Goal: Task Accomplishment & Management: Complete application form

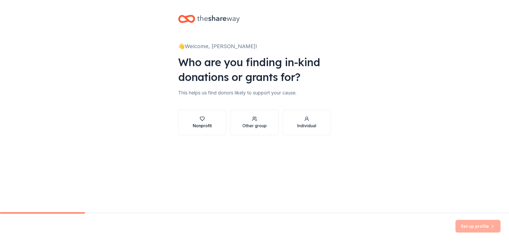
click at [200, 120] on icon "button" at bounding box center [202, 118] width 5 height 5
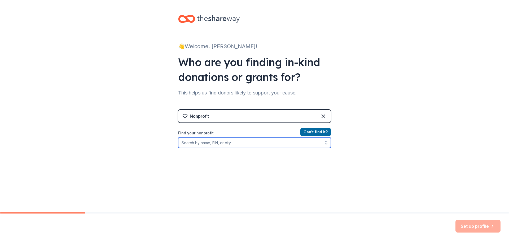
click at [208, 144] on input "Find your nonprofit" at bounding box center [254, 143] width 153 height 11
paste input "[US_EMPLOYER_IDENTIFICATION_NUMBER]"
type input "[US_EMPLOYER_IDENTIFICATION_NUMBER]"
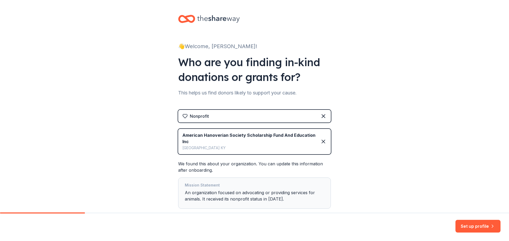
scroll to position [26, 0]
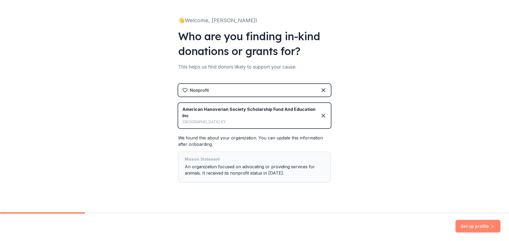
click at [467, 227] on button "Set up profile" at bounding box center [477, 226] width 45 height 13
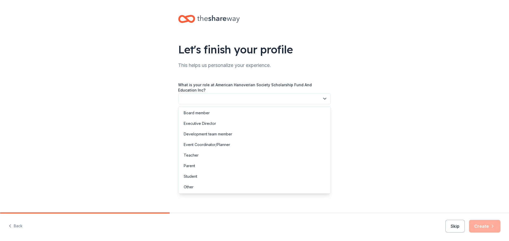
click at [278, 97] on button "button" at bounding box center [254, 98] width 153 height 11
click at [206, 113] on div "Board member" at bounding box center [197, 113] width 26 height 6
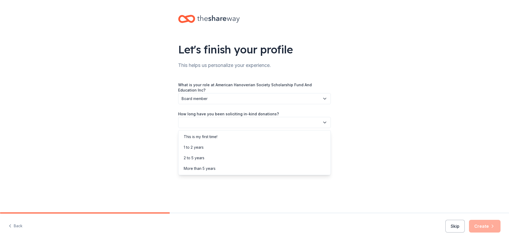
click at [294, 122] on button "button" at bounding box center [254, 122] width 153 height 11
click at [197, 145] on div "1 to 2 years" at bounding box center [194, 147] width 20 height 6
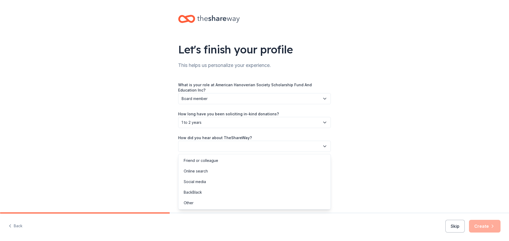
click at [254, 146] on button "button" at bounding box center [254, 146] width 153 height 11
click at [195, 174] on div "Online search" at bounding box center [196, 171] width 24 height 6
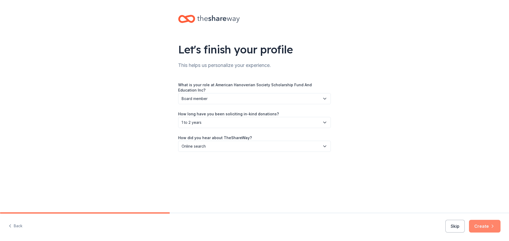
click at [479, 224] on button "Create" at bounding box center [485, 226] width 32 height 13
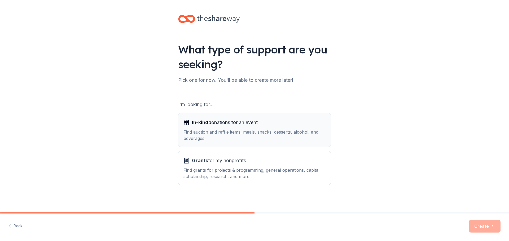
click at [207, 129] on div "Find auction and raffle items, meals, snacks, desserts, alcohol, and beverages." at bounding box center [254, 135] width 142 height 13
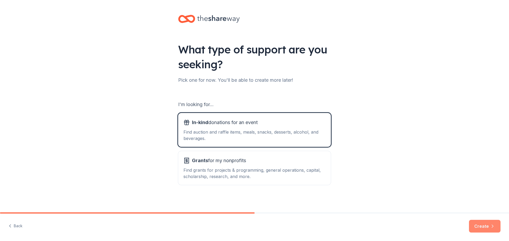
click at [480, 226] on button "Create" at bounding box center [485, 226] width 32 height 13
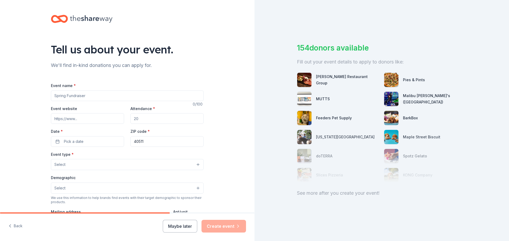
click at [107, 96] on input "Event name *" at bounding box center [127, 96] width 153 height 11
type input "AHS Foundation Fundraising Auction"
click at [86, 121] on input "Event website" at bounding box center [87, 118] width 73 height 11
paste input "[URL][DOMAIN_NAME]"
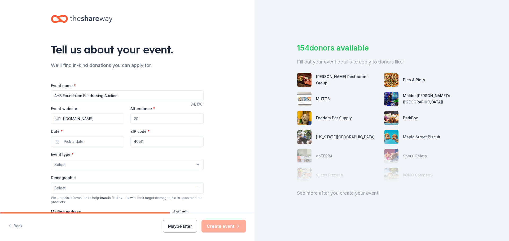
type input "[URL][DOMAIN_NAME]"
click at [152, 114] on input "Attendance *" at bounding box center [166, 118] width 73 height 11
drag, startPoint x: 152, startPoint y: 120, endPoint x: 127, endPoint y: 120, distance: 24.4
click at [127, 120] on div "Event website [URL][DOMAIN_NAME] Attendance * Date * Pick a date ZIP code * 405…" at bounding box center [127, 126] width 153 height 42
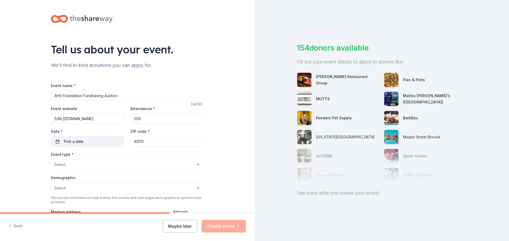
type input "200"
click at [78, 142] on span "Pick a date" at bounding box center [74, 142] width 20 height 6
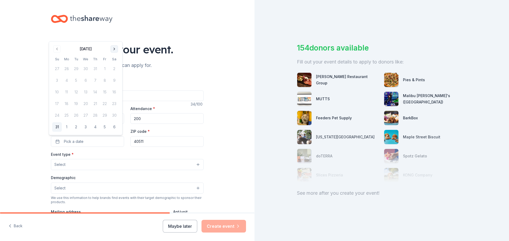
click at [111, 48] on button "Go to next month" at bounding box center [114, 48] width 7 height 7
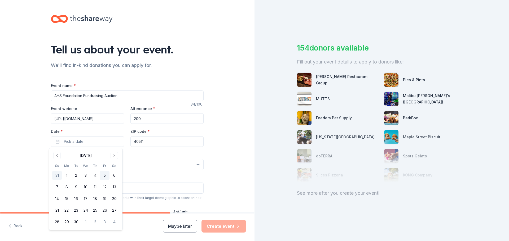
click at [104, 174] on button "5" at bounding box center [105, 176] width 10 height 10
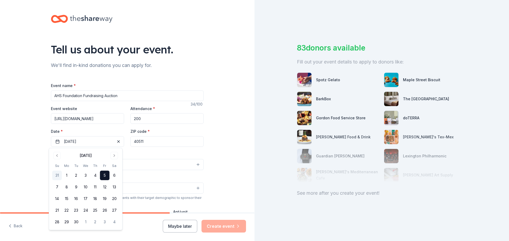
click at [158, 143] on input "40511" at bounding box center [166, 141] width 73 height 11
drag, startPoint x: 158, startPoint y: 143, endPoint x: 130, endPoint y: 142, distance: 28.1
click at [130, 142] on input "40511" at bounding box center [166, 141] width 73 height 11
click at [221, 131] on div "Tell us about your event. We'll find in-kind donations you can apply for. Event…" at bounding box center [127, 176] width 254 height 353
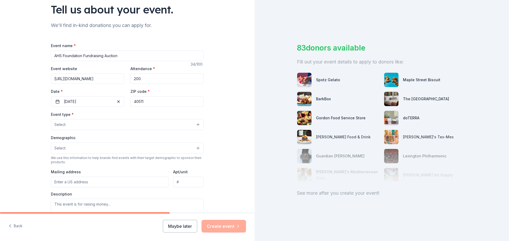
scroll to position [53, 0]
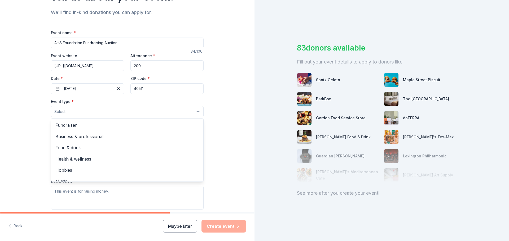
click at [77, 108] on button "Select" at bounding box center [127, 111] width 153 height 11
click at [65, 126] on span "Fundraiser" at bounding box center [127, 125] width 144 height 7
click at [104, 42] on div "Event name * AHS Foundation Fundraising Auction 34 /100 Event website [URL][DOM…" at bounding box center [127, 151] width 153 height 245
click at [104, 43] on input "AHS Foundation Fundraising Auction" at bounding box center [127, 43] width 153 height 11
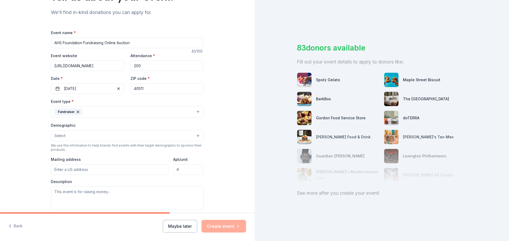
type input "AHS Foundation Fundraising Online Auction"
click at [120, 131] on button "Select" at bounding box center [127, 135] width 153 height 11
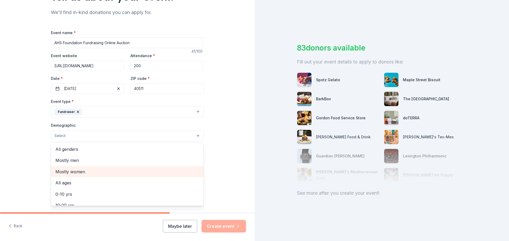
click at [75, 170] on span "Mostly women" at bounding box center [127, 172] width 144 height 7
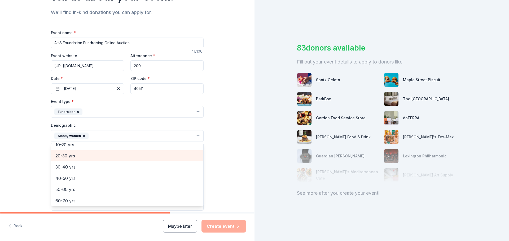
scroll to position [53, 0]
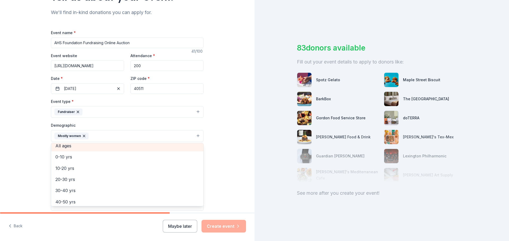
click at [57, 145] on span "All ages" at bounding box center [127, 146] width 144 height 7
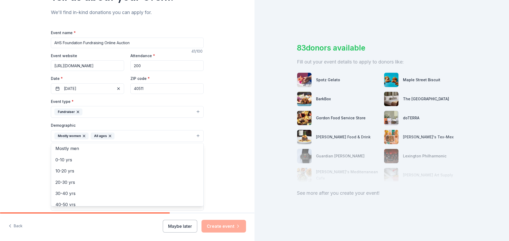
click at [215, 123] on div "Tell us about your event. We'll find in-kind donations you can apply for. Event…" at bounding box center [127, 124] width 254 height 354
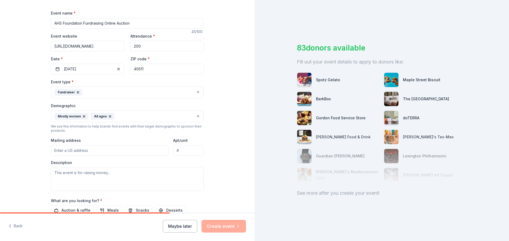
scroll to position [106, 0]
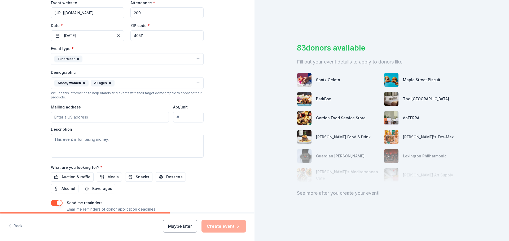
click at [105, 117] on input "Mailing address" at bounding box center [110, 117] width 118 height 11
type input "[STREET_ADDRESS]"
type input "Ste.103"
click at [107, 146] on textarea at bounding box center [127, 146] width 153 height 24
click at [121, 117] on input "[STREET_ADDRESS]" at bounding box center [110, 117] width 118 height 11
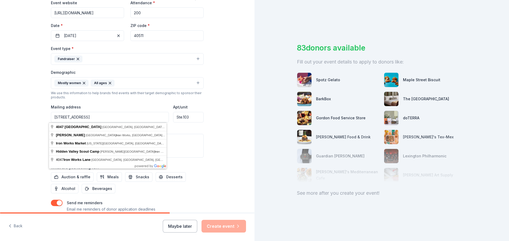
drag, startPoint x: 106, startPoint y: 116, endPoint x: 99, endPoint y: 117, distance: 6.7
click at [99, 117] on input "[STREET_ADDRESS]" at bounding box center [110, 117] width 118 height 11
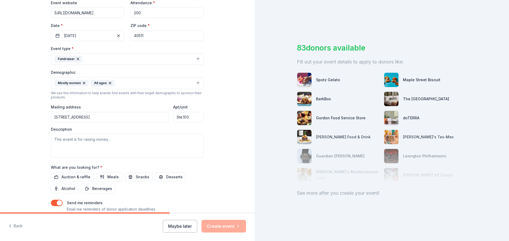
type input "[STREET_ADDRESS]"
click at [95, 142] on textarea at bounding box center [127, 146] width 153 height 24
paste textarea "The AHS Foundation Online Auction returns [DATE]–[DATE], and we’d love your sup…"
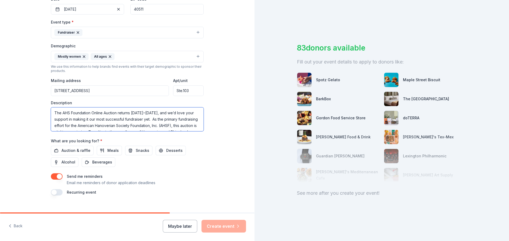
scroll to position [27, 0]
click at [136, 117] on textarea "The AHS Foundation Online Auction returns [DATE]–[DATE], and we’d love your sup…" at bounding box center [127, 120] width 153 height 24
click at [90, 110] on textarea "The AHS Foundation Online Auction returns [DATE]–[DATE], and we’d love your sup…" at bounding box center [127, 120] width 153 height 24
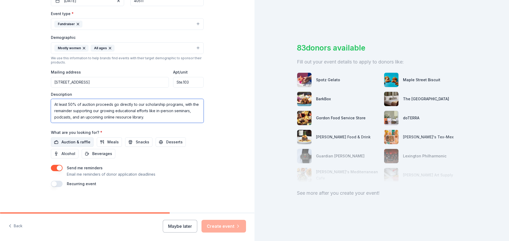
type textarea "The AHS Foundation Online Auction returns [DATE]–[DATE], and we’d love your sup…"
click at [70, 141] on span "Auction & raffle" at bounding box center [75, 142] width 29 height 6
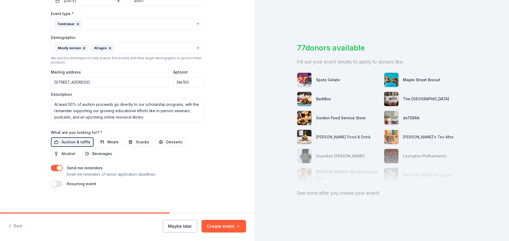
click at [54, 184] on button "button" at bounding box center [57, 184] width 12 height 6
click at [223, 226] on button "Create event" at bounding box center [223, 226] width 45 height 13
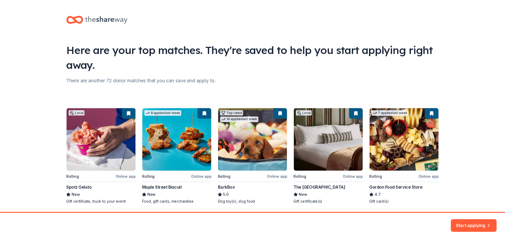
scroll to position [17, 0]
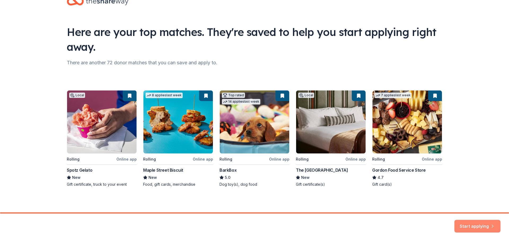
click at [469, 223] on button "Start applying" at bounding box center [477, 223] width 46 height 13
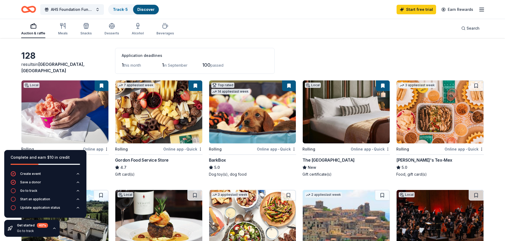
scroll to position [27, 0]
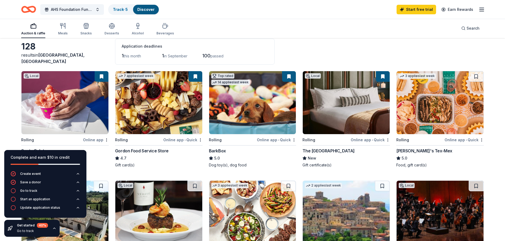
click at [254, 107] on img at bounding box center [252, 102] width 87 height 63
click at [78, 192] on icon "button" at bounding box center [78, 191] width 4 height 4
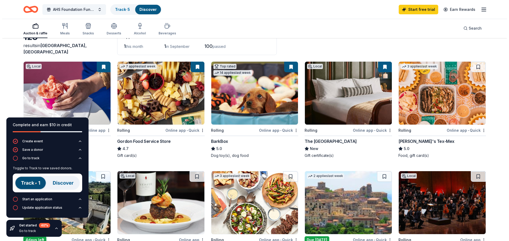
scroll to position [0, 0]
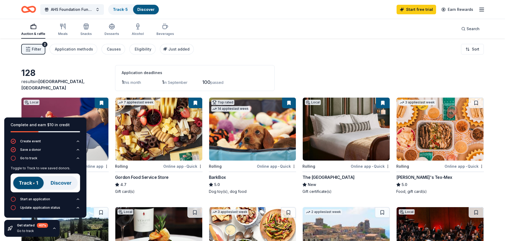
click at [28, 46] on button "Filter 2" at bounding box center [33, 49] width 24 height 11
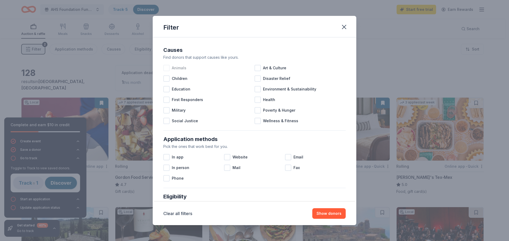
click at [166, 67] on div at bounding box center [166, 68] width 6 height 6
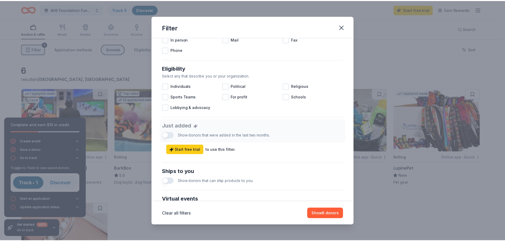
scroll to position [133, 0]
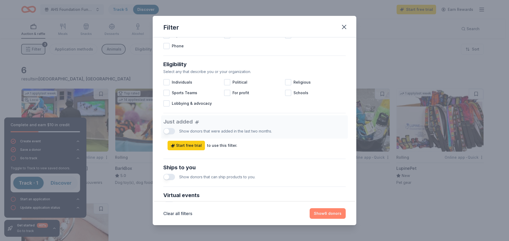
click at [330, 216] on button "Show 6 donors" at bounding box center [328, 214] width 36 height 11
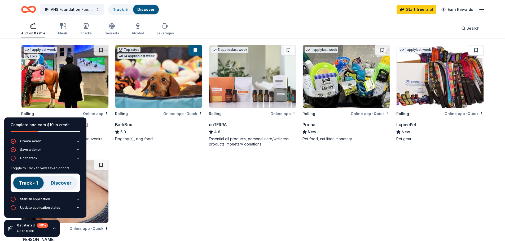
scroll to position [53, 0]
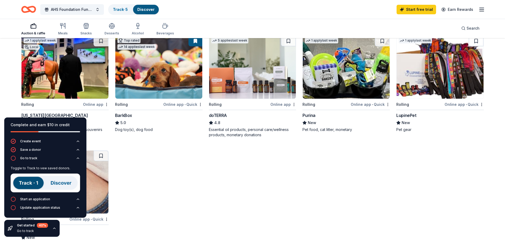
click at [31, 81] on img at bounding box center [64, 67] width 87 height 63
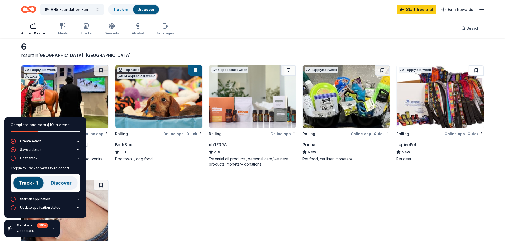
scroll to position [0, 0]
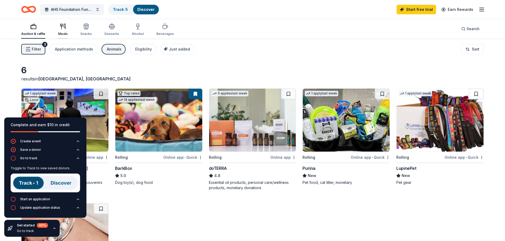
click at [64, 29] on icon "button" at bounding box center [63, 26] width 6 height 6
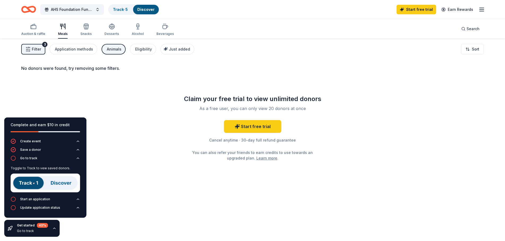
click at [115, 52] on div "Animals" at bounding box center [114, 49] width 15 height 6
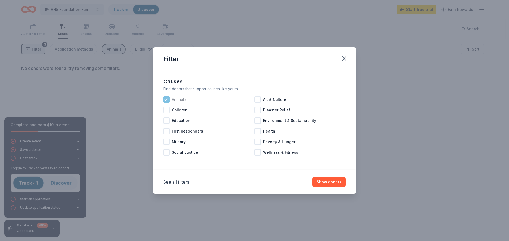
click at [167, 103] on div "Animals" at bounding box center [208, 99] width 91 height 11
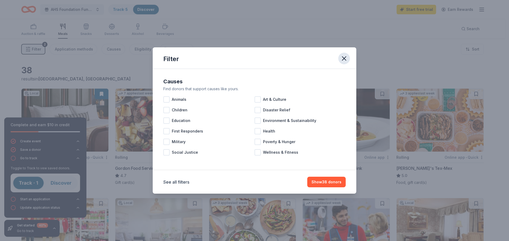
click at [346, 60] on icon "button" at bounding box center [343, 58] width 7 height 7
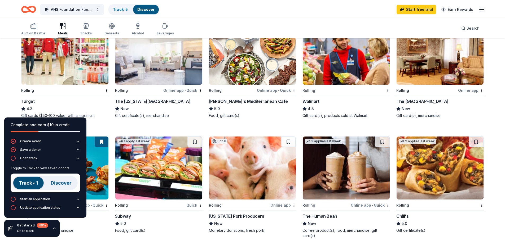
scroll to position [186, 0]
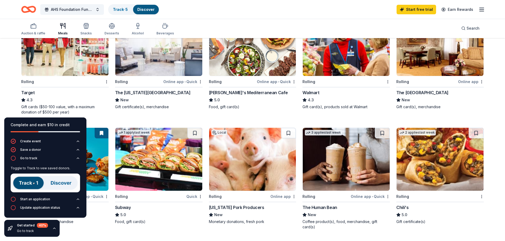
drag, startPoint x: 59, startPoint y: 62, endPoint x: 56, endPoint y: 60, distance: 4.0
click at [56, 60] on img at bounding box center [64, 44] width 87 height 63
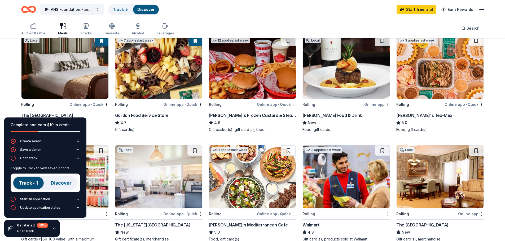
scroll to position [0, 0]
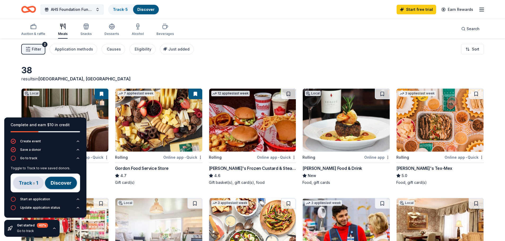
click at [483, 8] on line "button" at bounding box center [481, 8] width 4 height 0
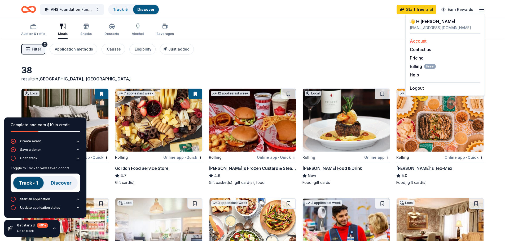
click at [420, 42] on link "Account" at bounding box center [418, 40] width 17 height 5
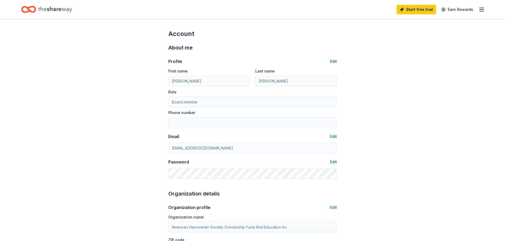
click at [334, 61] on button "Edit" at bounding box center [333, 61] width 7 height 6
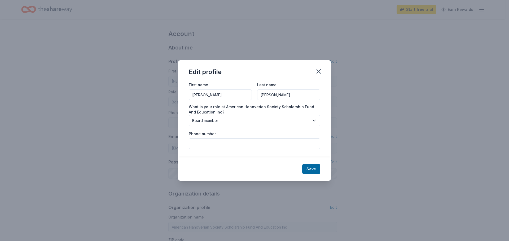
click at [217, 145] on input "Phone number" at bounding box center [254, 144] width 131 height 11
type input "[PHONE_NUMBER]"
click at [311, 168] on button "Save" at bounding box center [311, 169] width 18 height 11
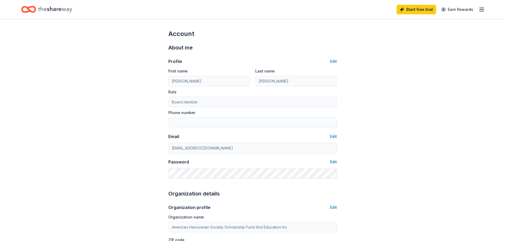
type input "[PHONE_NUMBER]"
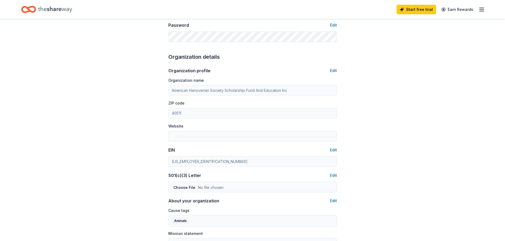
scroll to position [159, 0]
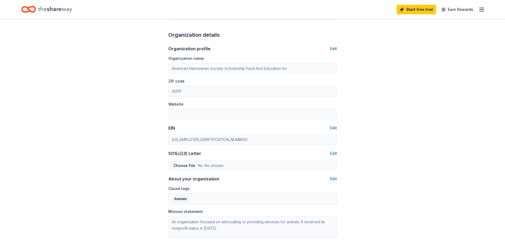
click at [332, 49] on button "Edit" at bounding box center [333, 49] width 7 height 6
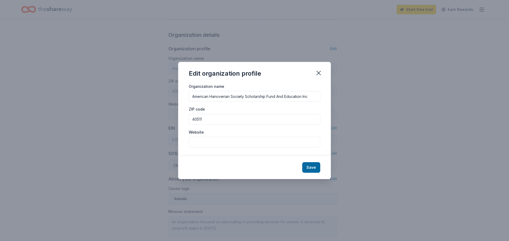
click at [211, 144] on input "Website" at bounding box center [254, 142] width 131 height 11
type input "[DOMAIN_NAME]"
click at [315, 168] on button "Save" at bounding box center [311, 167] width 18 height 11
type input "[DOMAIN_NAME]"
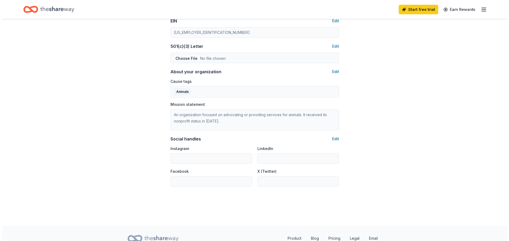
scroll to position [289, 0]
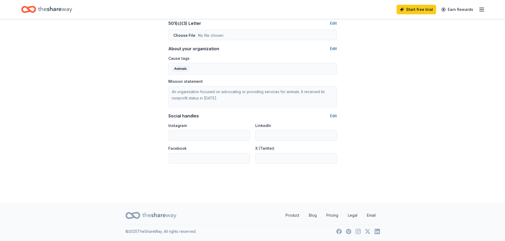
click at [334, 48] on button "Edit" at bounding box center [333, 49] width 7 height 6
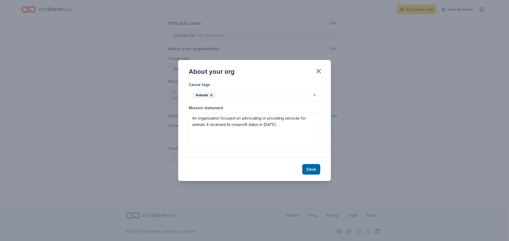
click at [280, 93] on button "Animals" at bounding box center [254, 96] width 131 height 12
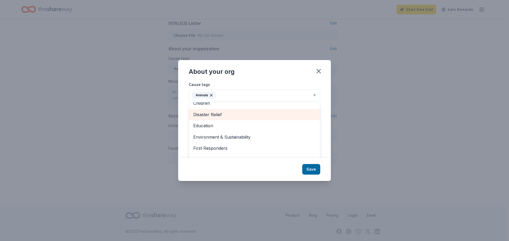
scroll to position [27, 0]
click at [222, 114] on span "Education" at bounding box center [254, 116] width 122 height 7
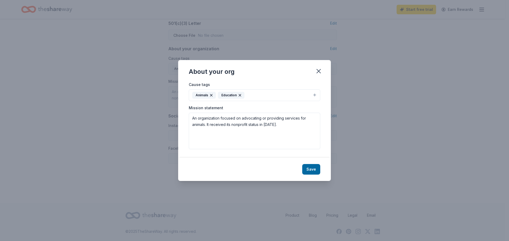
click at [268, 95] on button "Animals Education" at bounding box center [254, 96] width 131 height 12
click at [316, 94] on div "Cause tags Animals Education Mission statement An organization focused on advoc…" at bounding box center [254, 119] width 153 height 76
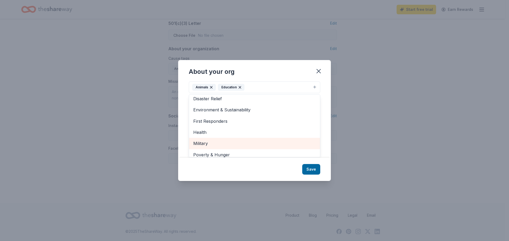
scroll to position [0, 0]
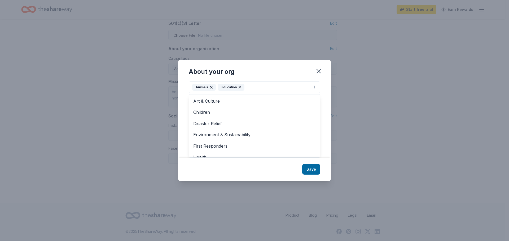
click at [295, 71] on div "About your org Cause tags Animals Education Art & Culture Children Disaster Rel…" at bounding box center [254, 120] width 153 height 121
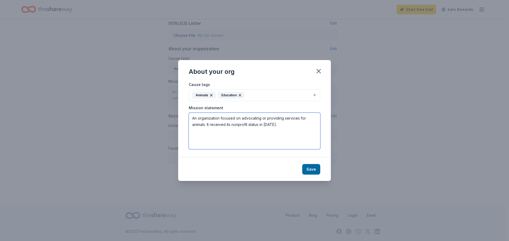
drag, startPoint x: 308, startPoint y: 128, endPoint x: 176, endPoint y: 114, distance: 132.7
click at [176, 114] on div "About your org Cause tags Animals Education Mission statement An organization f…" at bounding box center [254, 120] width 509 height 241
paste textarea "The American Hanoverian Society Foundation is a recognized 501(c)(3) nonprofit,…"
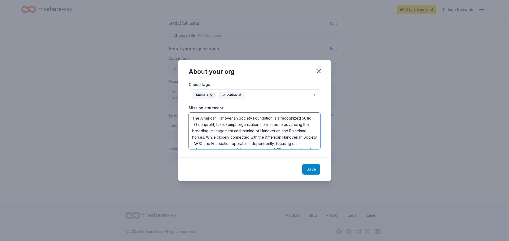
type textarea "The American Hanoverian Society Foundation is a recognized 501(c)(3) nonprofit,…"
click at [307, 169] on button "Save" at bounding box center [311, 169] width 18 height 11
type textarea "The American Hanoverian Society Foundation is a recognized 501(c)(3) nonprofit,…"
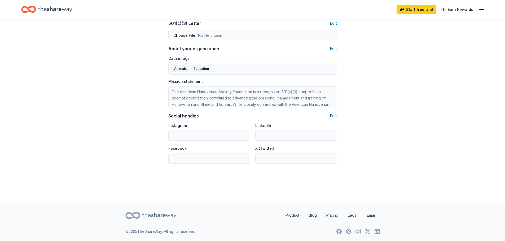
click at [330, 116] on button "Edit" at bounding box center [333, 116] width 7 height 6
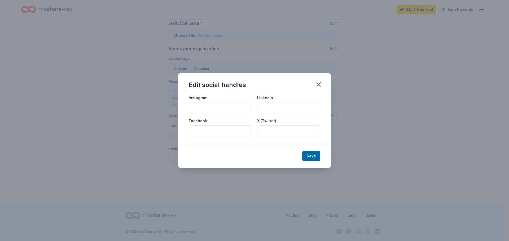
click at [209, 132] on input "Facebook" at bounding box center [220, 131] width 63 height 11
paste input "[URL][DOMAIN_NAME]"
type input "[URL][DOMAIN_NAME]"
click at [315, 155] on button "Save" at bounding box center [311, 156] width 18 height 11
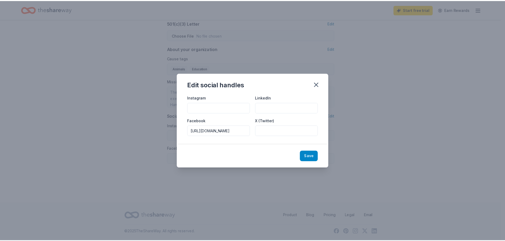
scroll to position [0, 0]
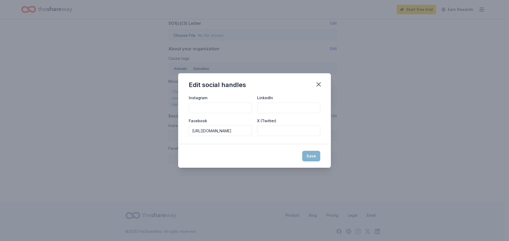
type input "[URL][DOMAIN_NAME]"
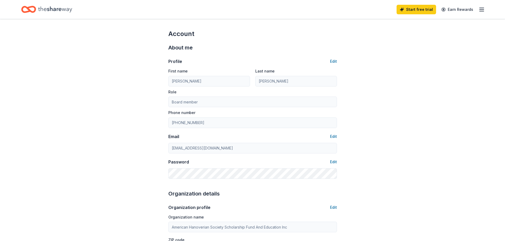
click at [479, 11] on icon "button" at bounding box center [481, 9] width 6 height 6
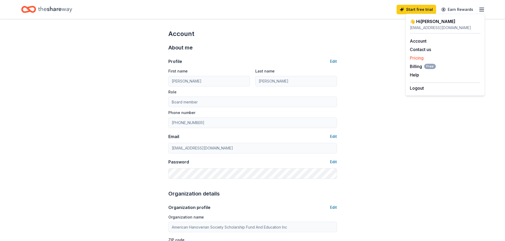
click at [417, 59] on link "Pricing" at bounding box center [417, 57] width 14 height 5
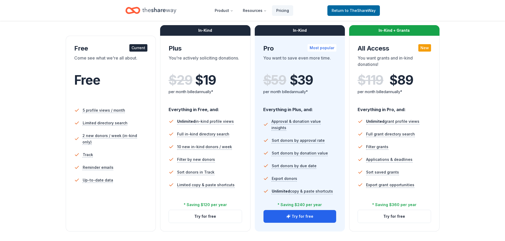
scroll to position [80, 0]
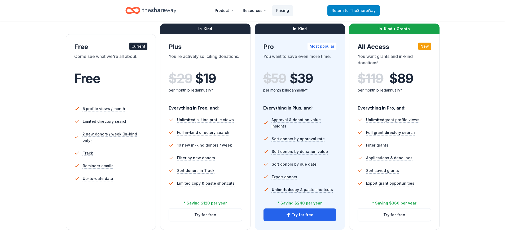
click at [353, 7] on span "Return to TheShareWay" at bounding box center [354, 10] width 44 height 6
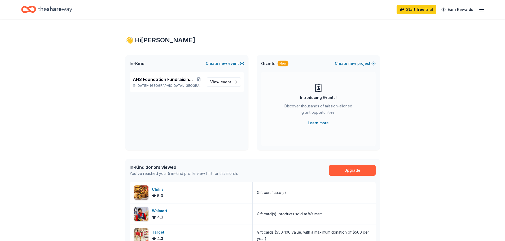
click at [484, 11] on div "Start free trial Earn Rewards" at bounding box center [252, 9] width 505 height 19
click at [481, 10] on icon "button" at bounding box center [481, 9] width 6 height 6
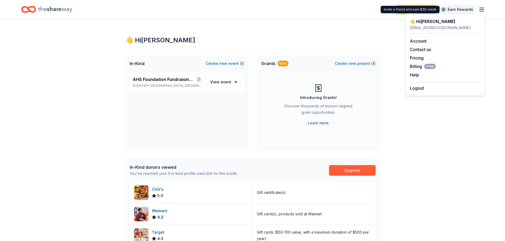
click at [461, 9] on link "Earn Rewards" at bounding box center [457, 10] width 38 height 10
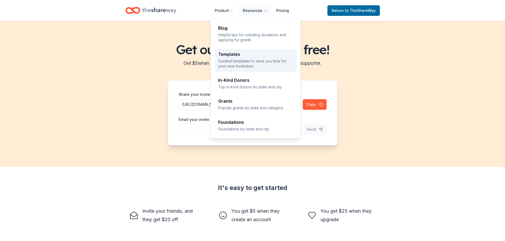
click at [238, 65] on p "Curated templates to save you time for your next fundraiser" at bounding box center [255, 64] width 75 height 10
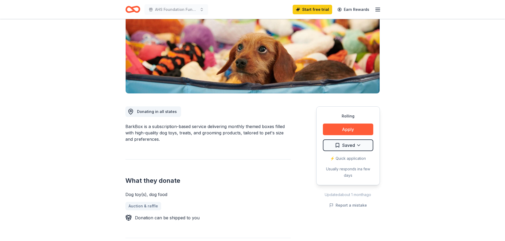
scroll to position [80, 0]
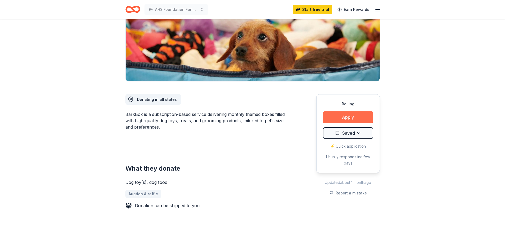
click at [337, 122] on button "Apply" at bounding box center [348, 118] width 50 height 12
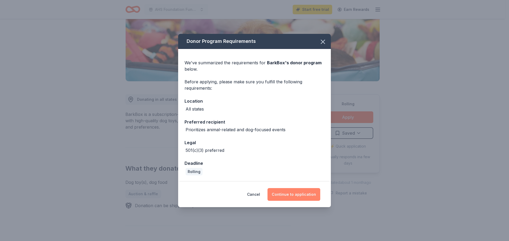
click at [291, 192] on button "Continue to application" at bounding box center [293, 194] width 53 height 13
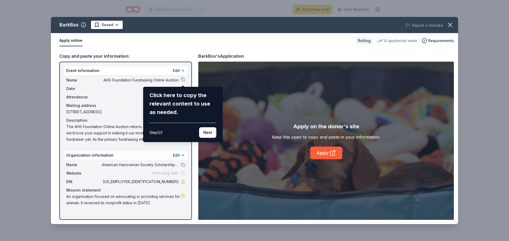
click at [181, 78] on div "BarkBox Saved Report a mistake Apply online Rolling 14 applies last week Requir…" at bounding box center [254, 121] width 407 height 208
click at [206, 132] on button "Next" at bounding box center [207, 132] width 17 height 11
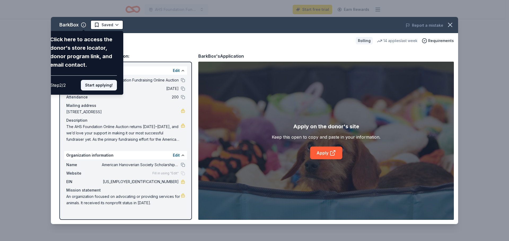
click at [107, 86] on button "Start applying!" at bounding box center [99, 85] width 36 height 11
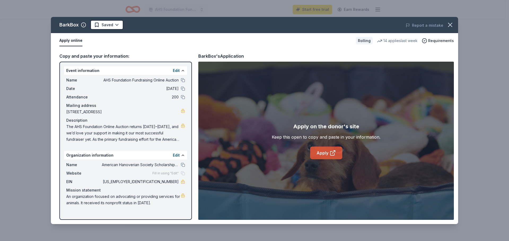
click at [326, 153] on link "Apply" at bounding box center [326, 153] width 32 height 13
click at [182, 81] on button at bounding box center [183, 80] width 4 height 4
drag, startPoint x: 157, startPoint y: 182, endPoint x: 173, endPoint y: 183, distance: 16.0
click at [173, 183] on span "[US_EMPLOYER_IDENTIFICATION_NUMBER]" at bounding box center [140, 182] width 77 height 6
click at [450, 28] on icon "button" at bounding box center [449, 24] width 7 height 7
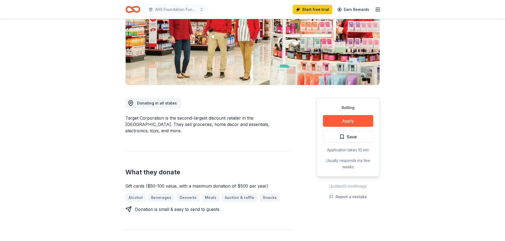
scroll to position [80, 0]
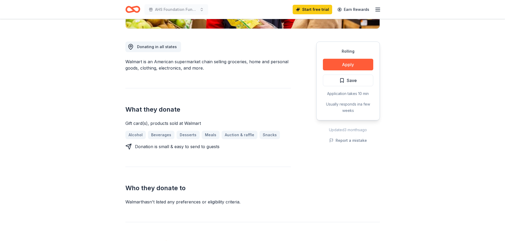
scroll to position [133, 0]
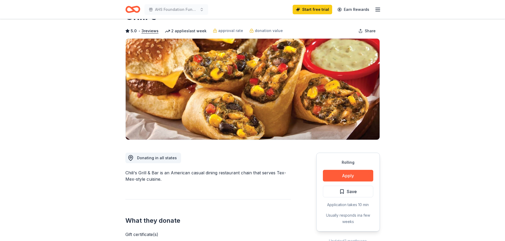
scroll to position [53, 0]
